Goal: Task Accomplishment & Management: Use online tool/utility

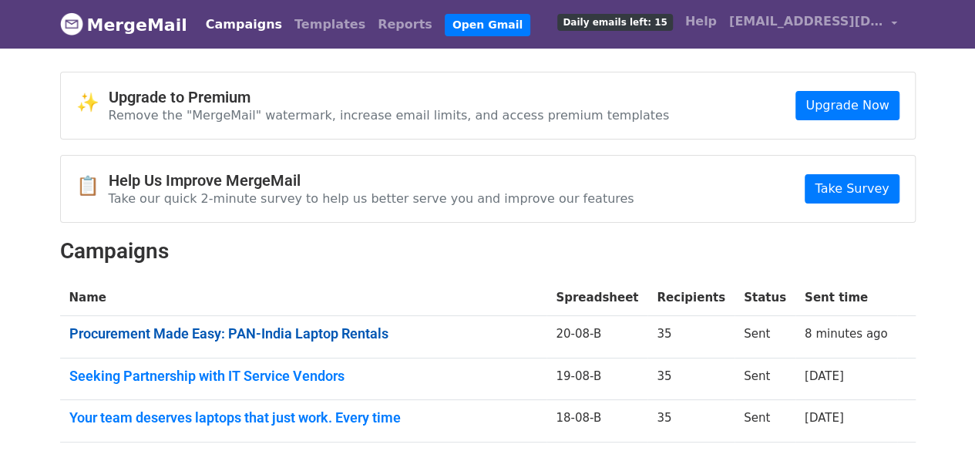
click at [303, 329] on link "Procurement Made Easy: PAN-India Laptop Rentals" at bounding box center [303, 333] width 469 height 17
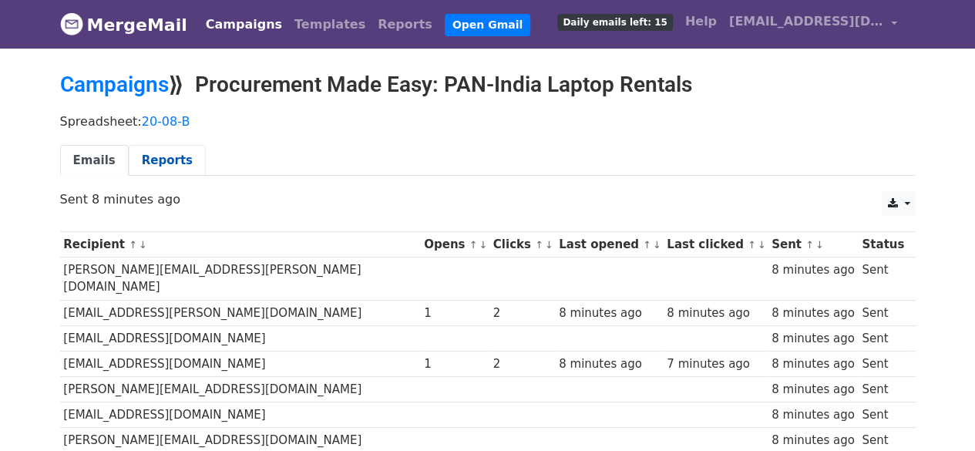
click at [151, 160] on link "Reports" at bounding box center [167, 161] width 77 height 32
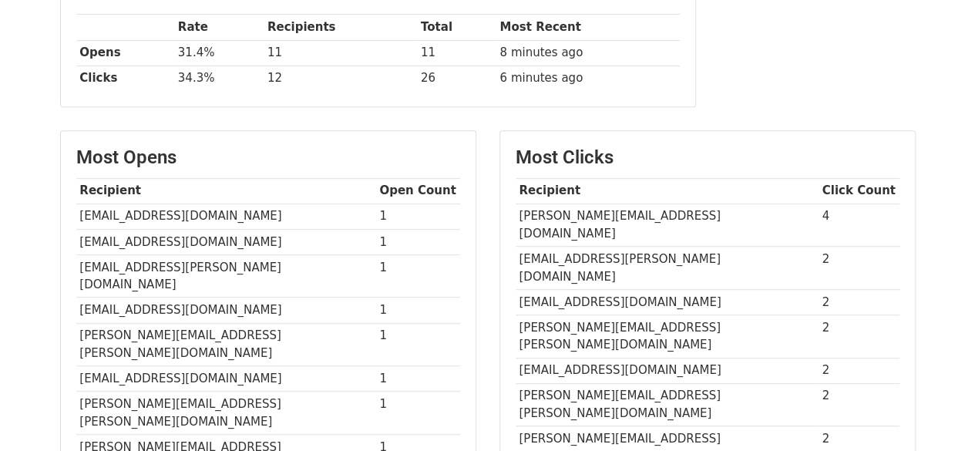
scroll to position [265, 0]
click at [638, 212] on td "[PERSON_NAME][EMAIL_ADDRESS][DOMAIN_NAME]" at bounding box center [667, 224] width 303 height 43
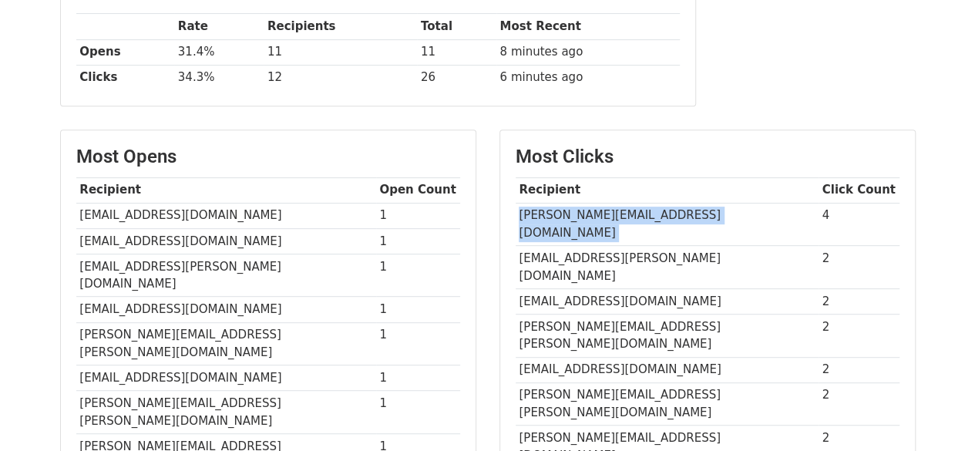
copy tr "[PERSON_NAME][EMAIL_ADDRESS][DOMAIN_NAME]"
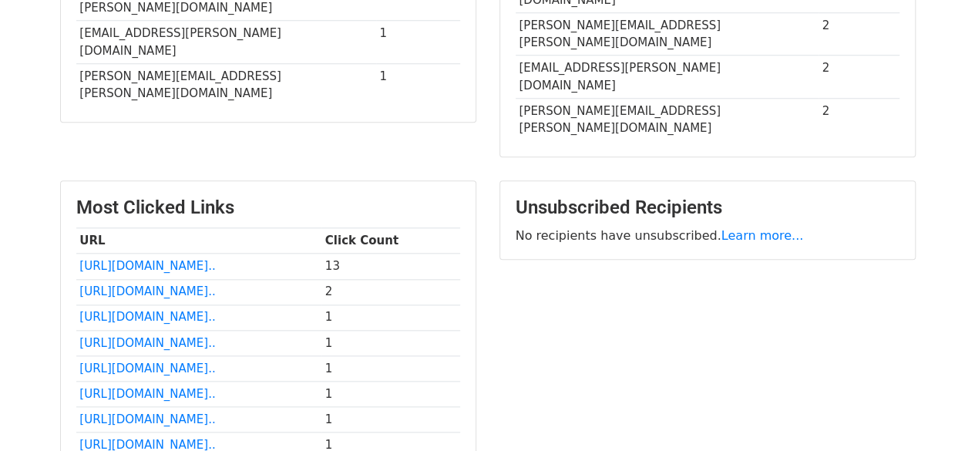
scroll to position [721, 0]
click at [215, 258] on link "[URL][DOMAIN_NAME].." at bounding box center [147, 265] width 136 height 14
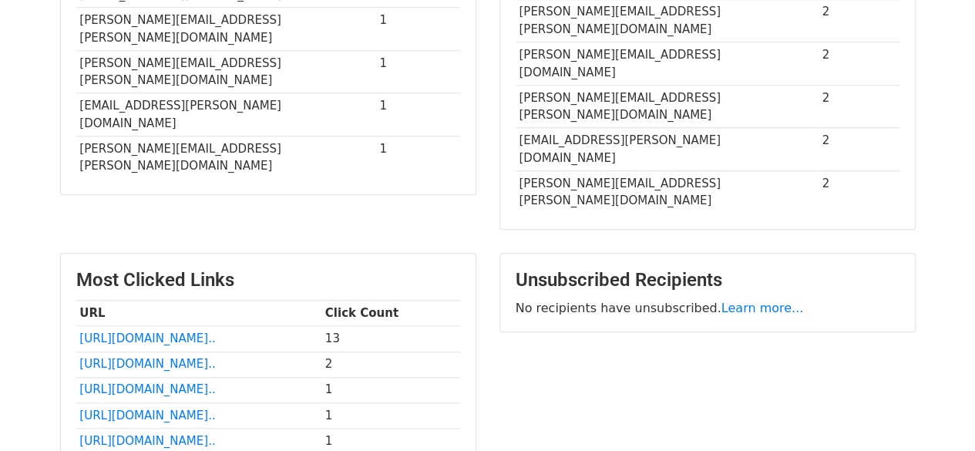
scroll to position [647, 0]
click at [211, 358] on link "[URL][DOMAIN_NAME].." at bounding box center [147, 365] width 136 height 14
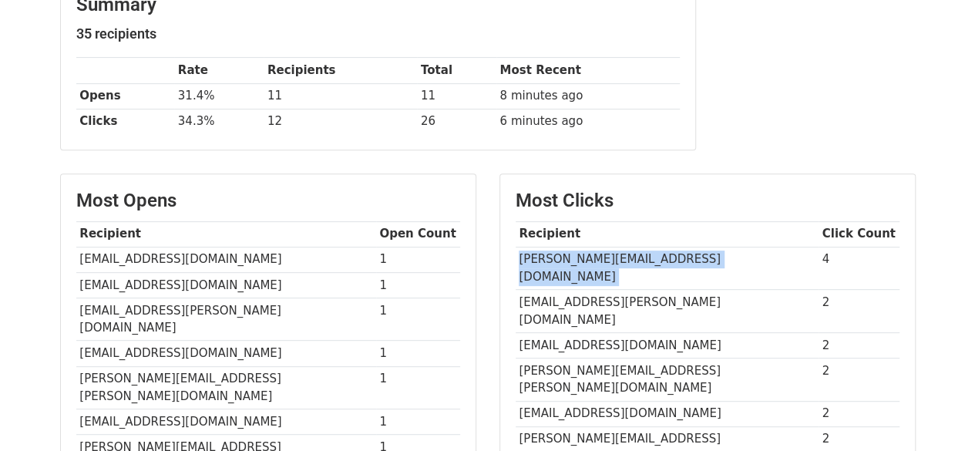
scroll to position [222, 0]
